Goal: Transaction & Acquisition: Purchase product/service

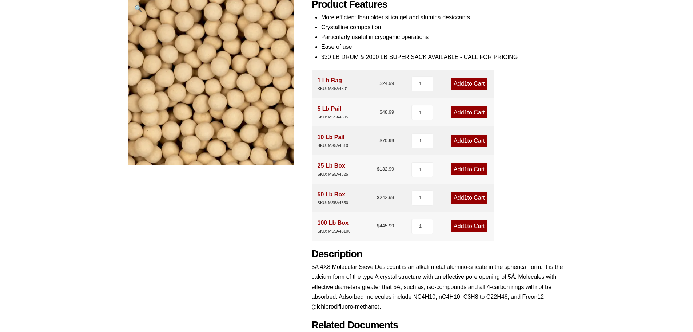
scroll to position [109, 0]
click at [467, 170] on link "Add 1 to Cart" at bounding box center [469, 169] width 37 height 12
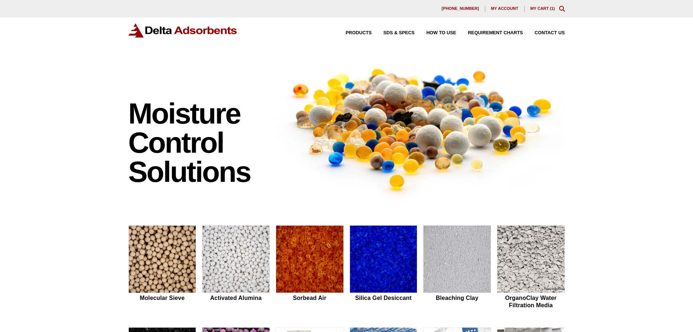
click at [550, 9] on link "My Cart ( 1 )" at bounding box center [543, 8] width 25 height 4
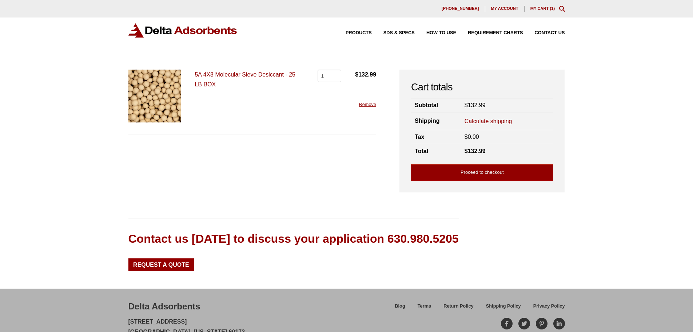
click at [480, 120] on link "Calculate shipping" at bounding box center [489, 121] width 48 height 8
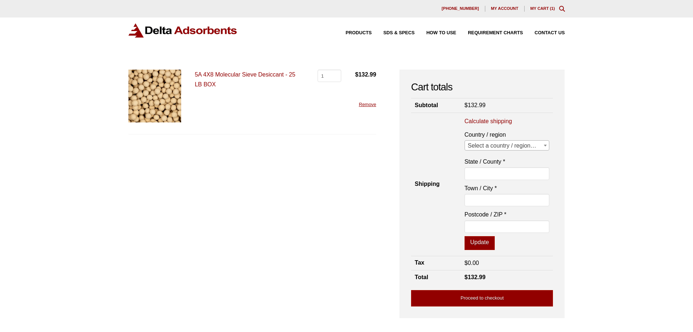
click at [494, 147] on span "Select a country / region…" at bounding box center [507, 145] width 84 height 10
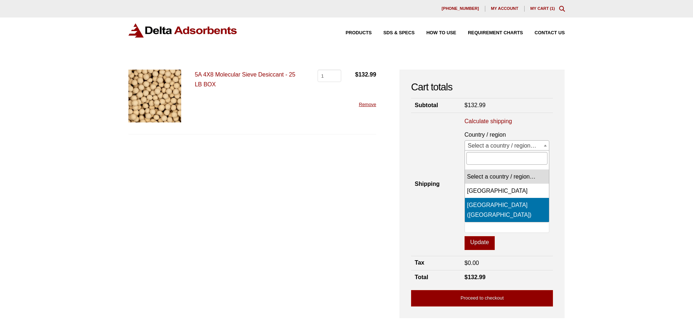
select select "US"
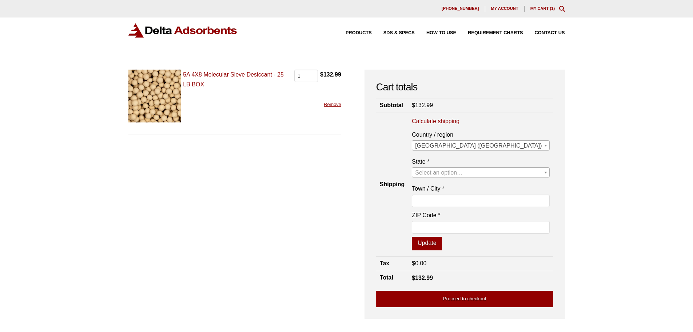
click at [463, 171] on span "Select an option…" at bounding box center [439, 172] width 48 height 6
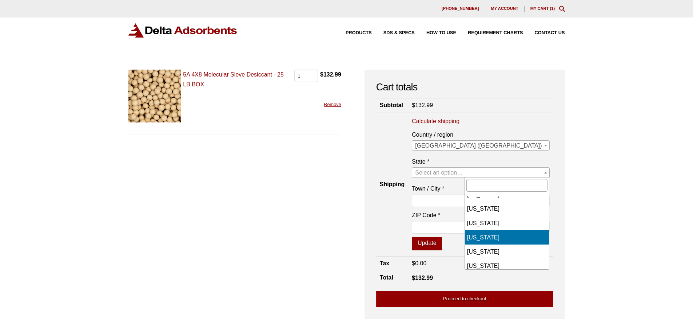
scroll to position [37, 0]
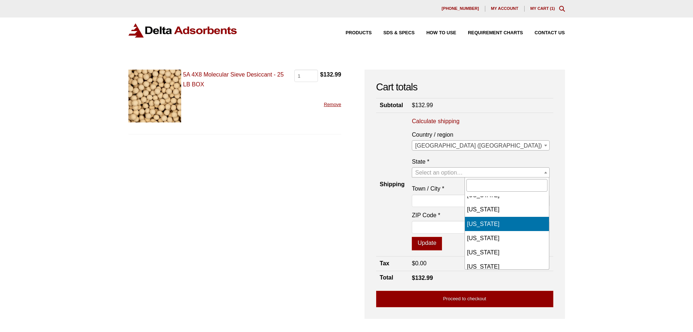
select select "CA"
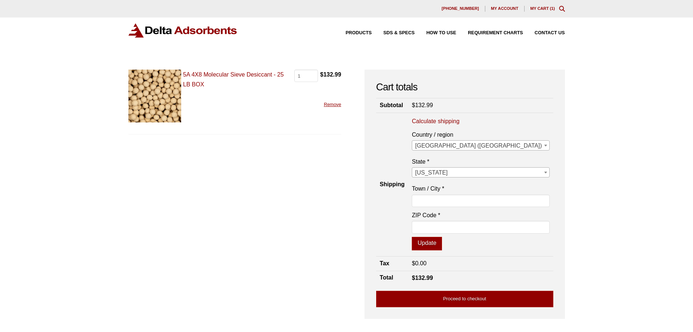
click at [301, 263] on form "5A 4X8 Molecular Sieve Desiccant - 25 LB BOX 5A 4X8 Molecular Sieve Desiccant -…" at bounding box center [234, 190] width 213 height 241
click at [473, 198] on input "Town / City *" at bounding box center [481, 200] width 138 height 12
type input "Los Angeles"
type input "90032"
click at [442, 241] on button "Update" at bounding box center [427, 244] width 30 height 14
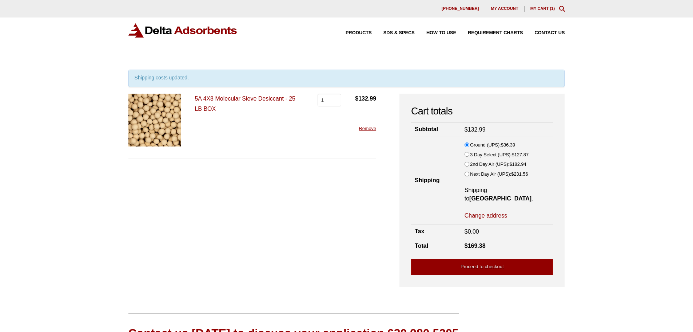
click at [465, 143] on input "Ground (UPS): $ 36.39" at bounding box center [467, 144] width 5 height 5
